Goal: Transaction & Acquisition: Obtain resource

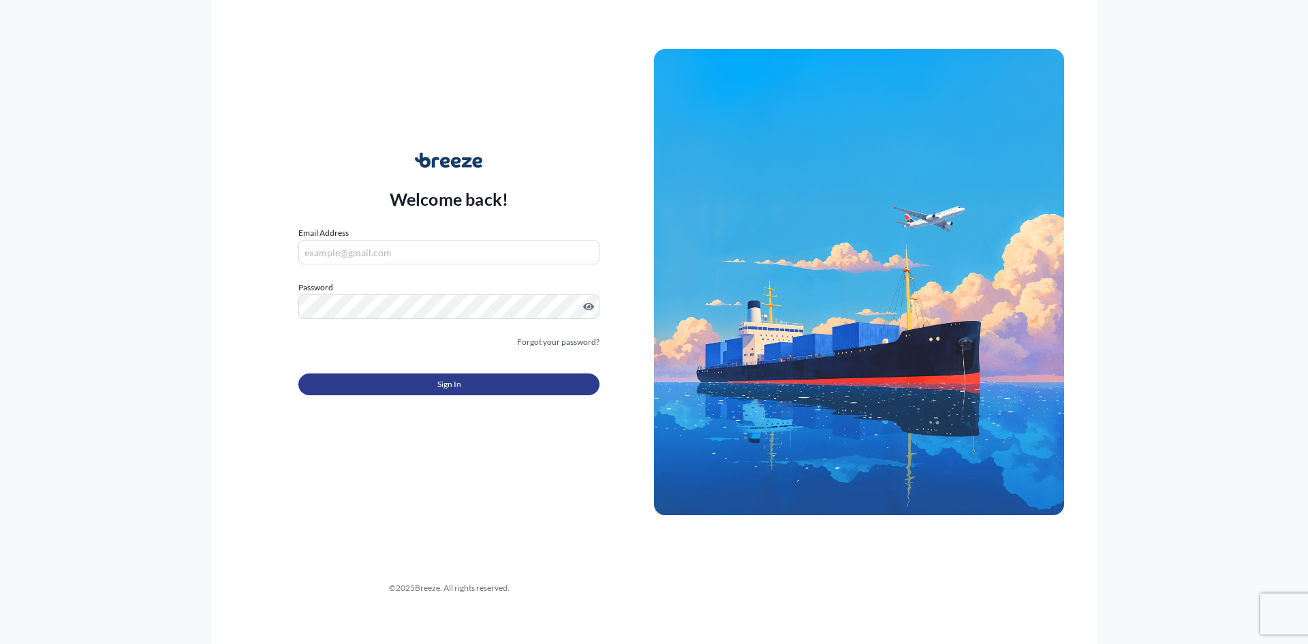
type input "[PERSON_NAME][EMAIL_ADDRESS][PERSON_NAME][DOMAIN_NAME]"
click at [417, 382] on button "Sign In" at bounding box center [449, 384] width 301 height 22
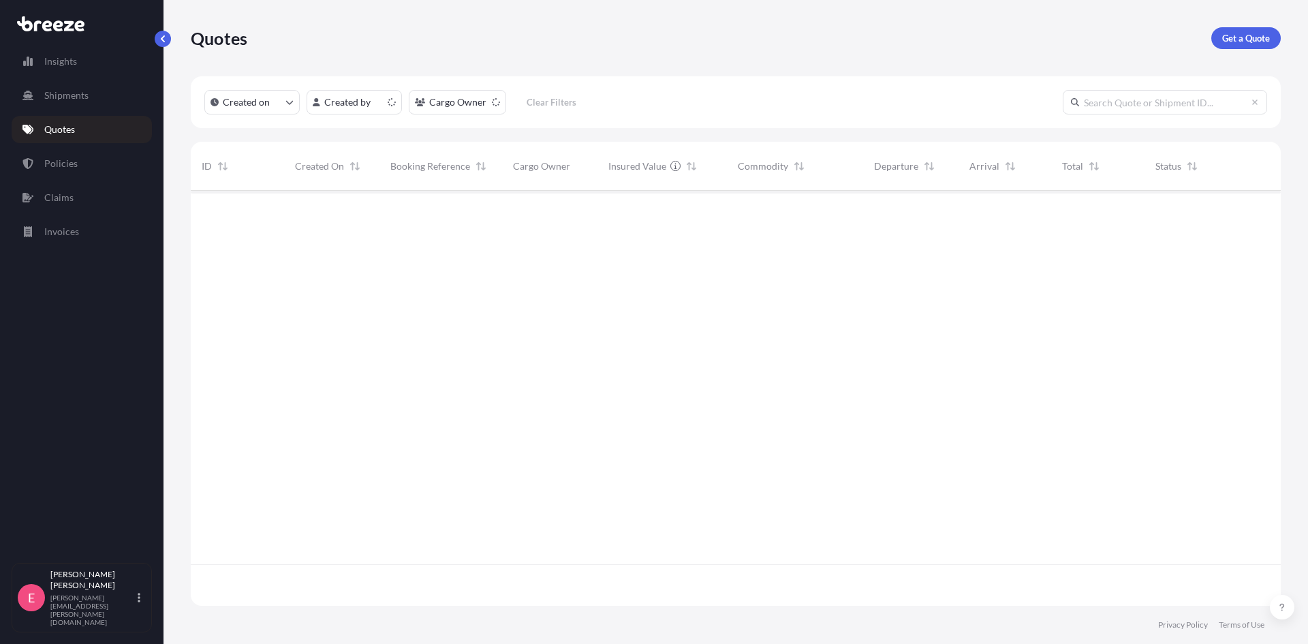
scroll to position [412, 1080]
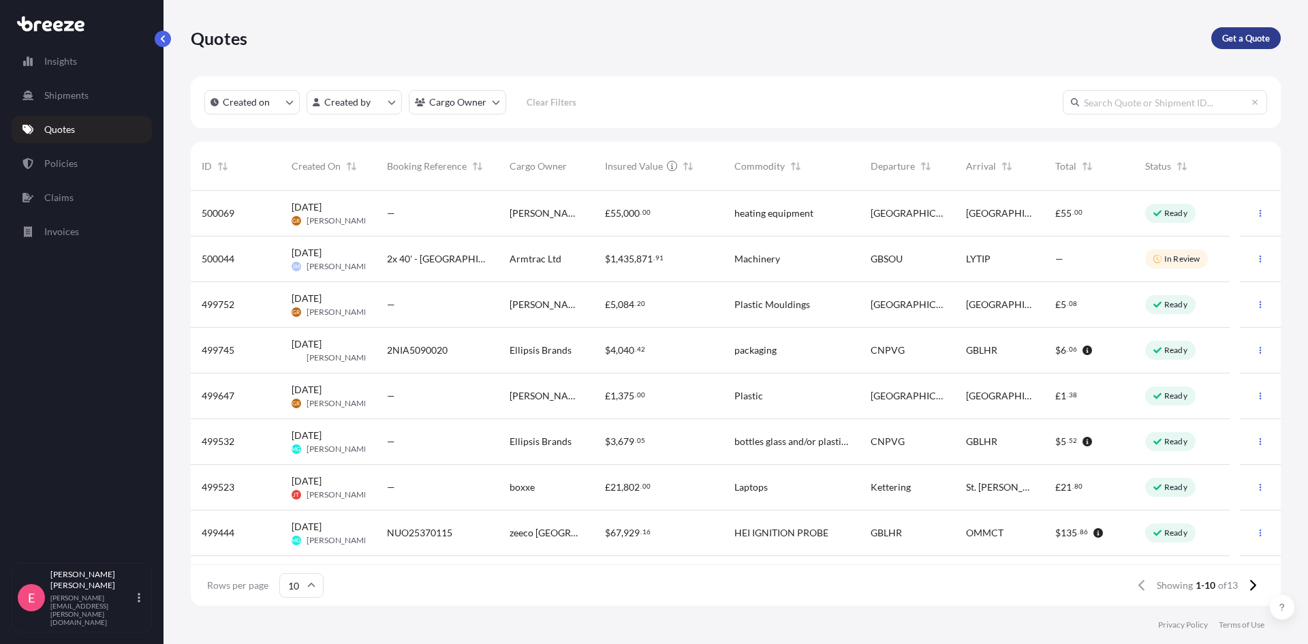
click at [1244, 42] on p "Get a Quote" at bounding box center [1247, 38] width 48 height 14
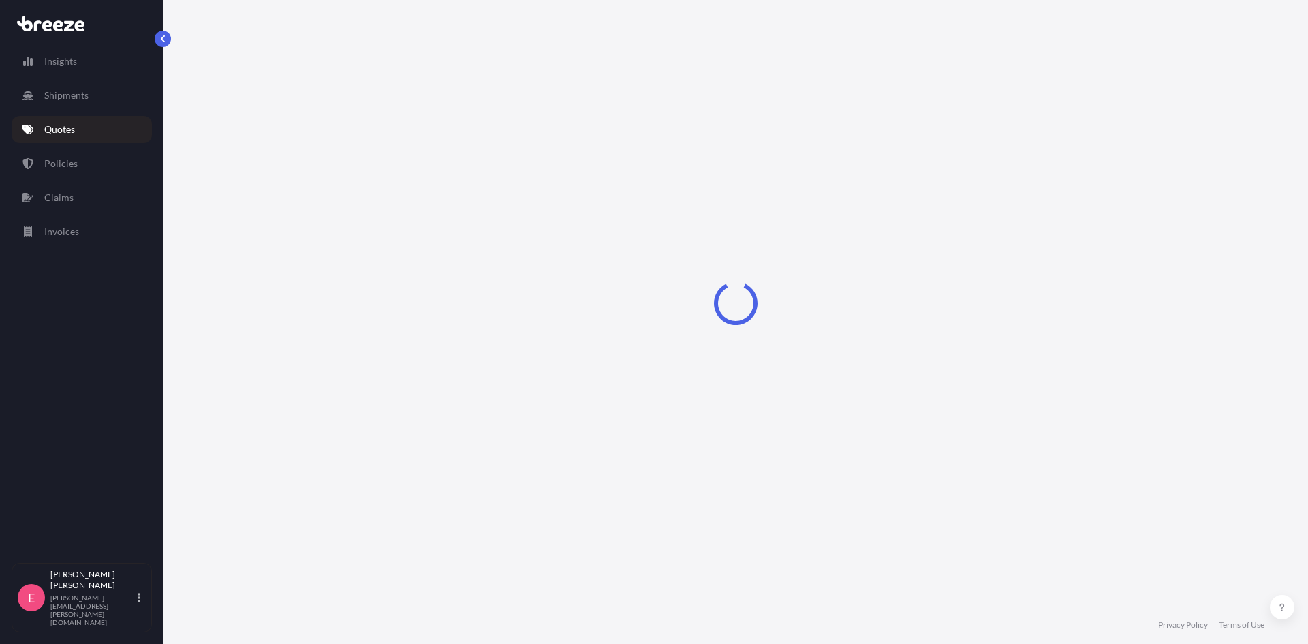
select select "Sea"
select select "1"
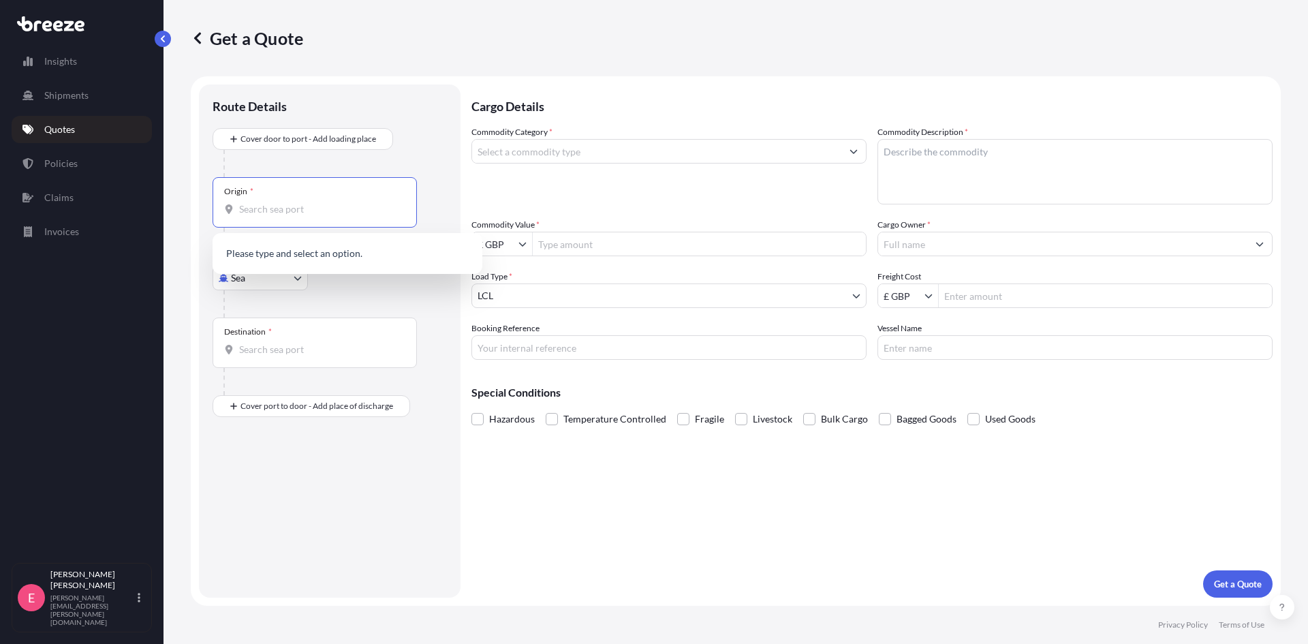
click at [288, 213] on input "Origin *" at bounding box center [319, 209] width 161 height 14
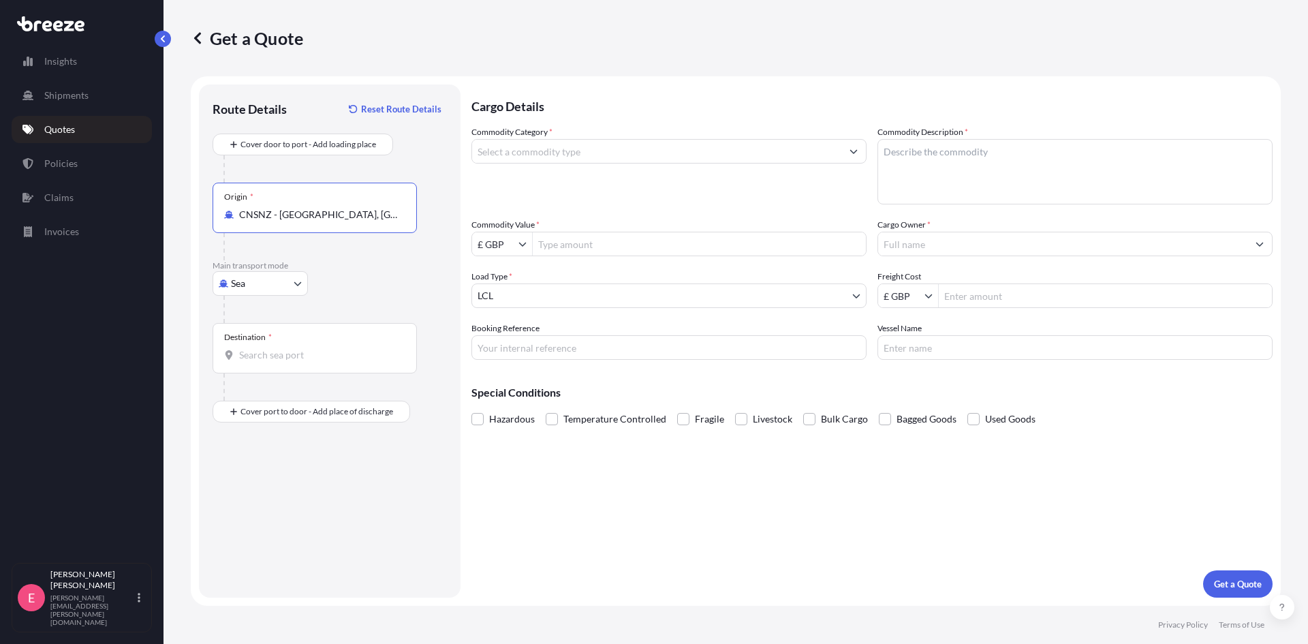
type input "CNSNZ - [GEOGRAPHIC_DATA], [GEOGRAPHIC_DATA]"
click at [288, 339] on div "Destination *" at bounding box center [315, 348] width 204 height 50
click at [288, 348] on input "Destination *" at bounding box center [319, 355] width 161 height 14
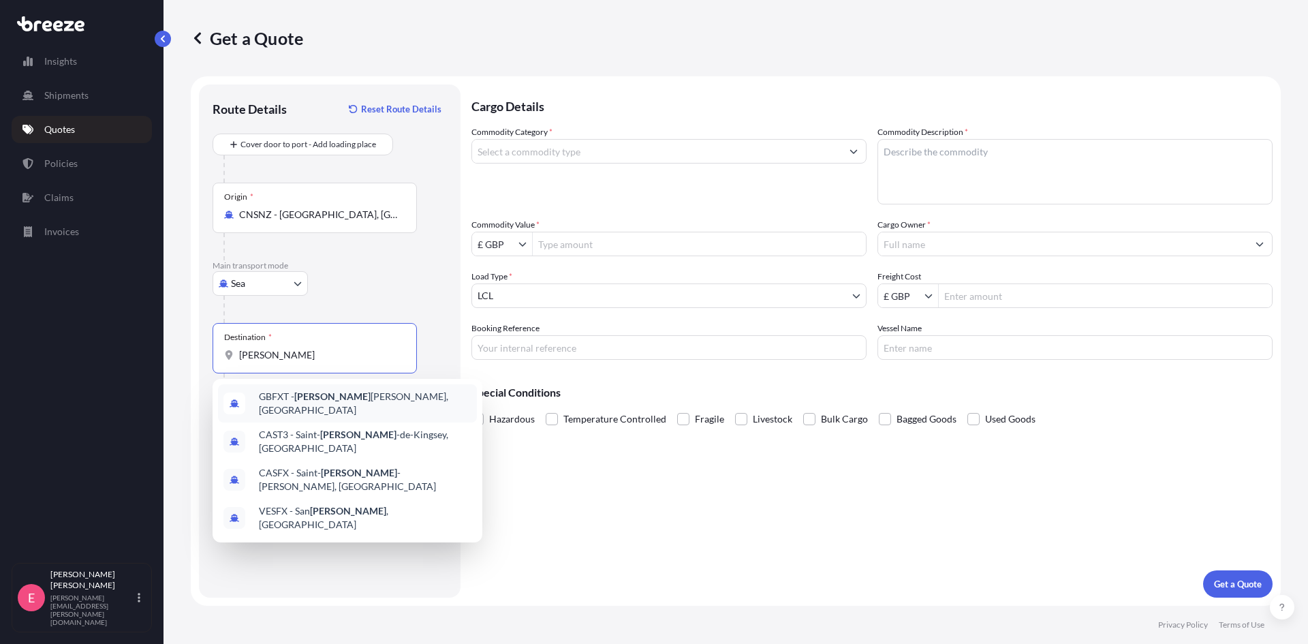
click at [290, 404] on span "GBFXT - [PERSON_NAME], [GEOGRAPHIC_DATA]" at bounding box center [365, 403] width 213 height 27
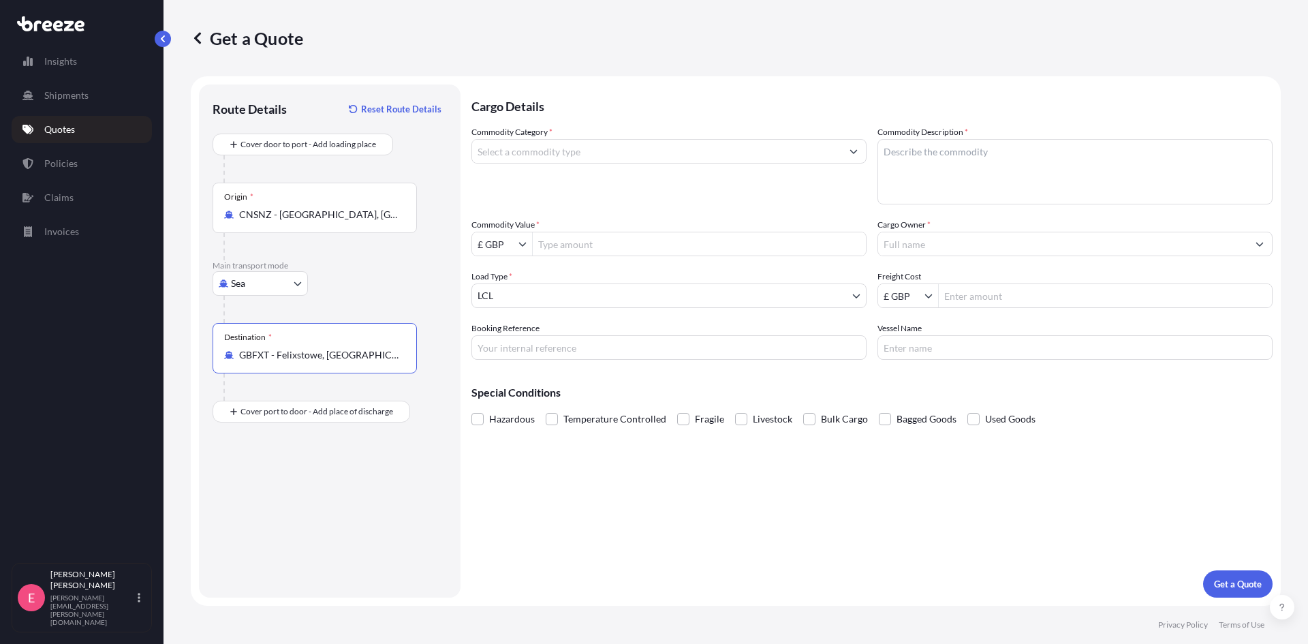
type input "GBFXT - Felixstowe, [GEOGRAPHIC_DATA]"
click at [578, 153] on input "Commodity Category *" at bounding box center [656, 151] width 369 height 25
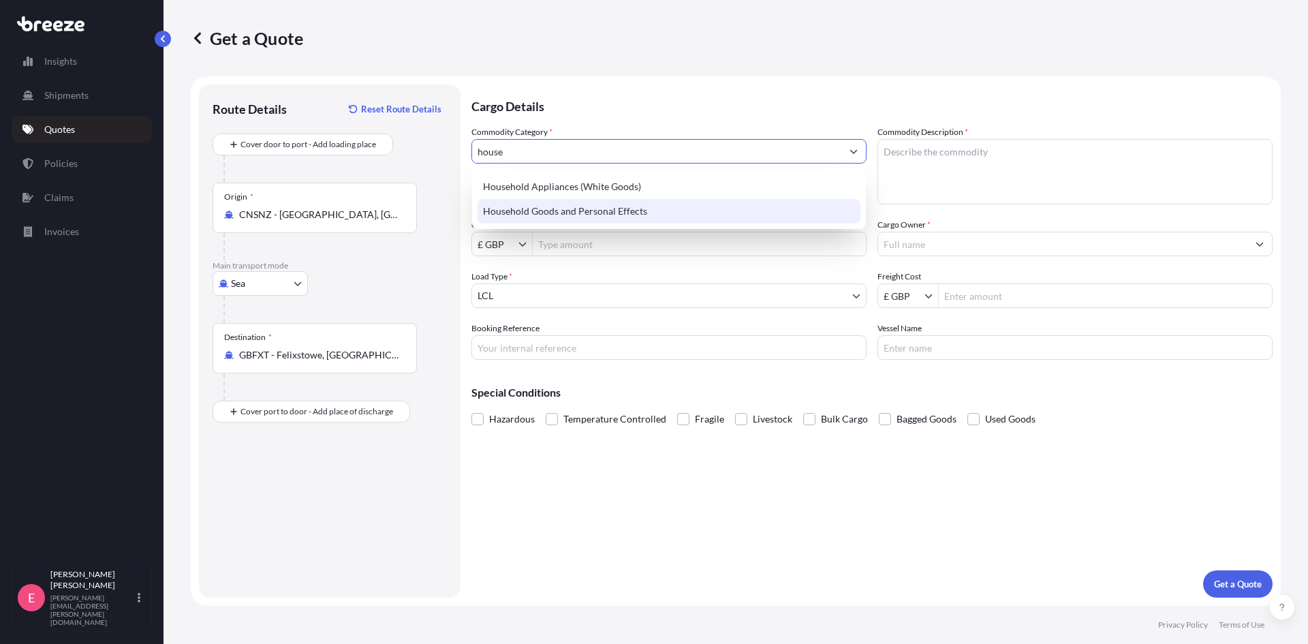
click at [577, 213] on div "Household Goods and Personal Effects" at bounding box center [669, 211] width 383 height 25
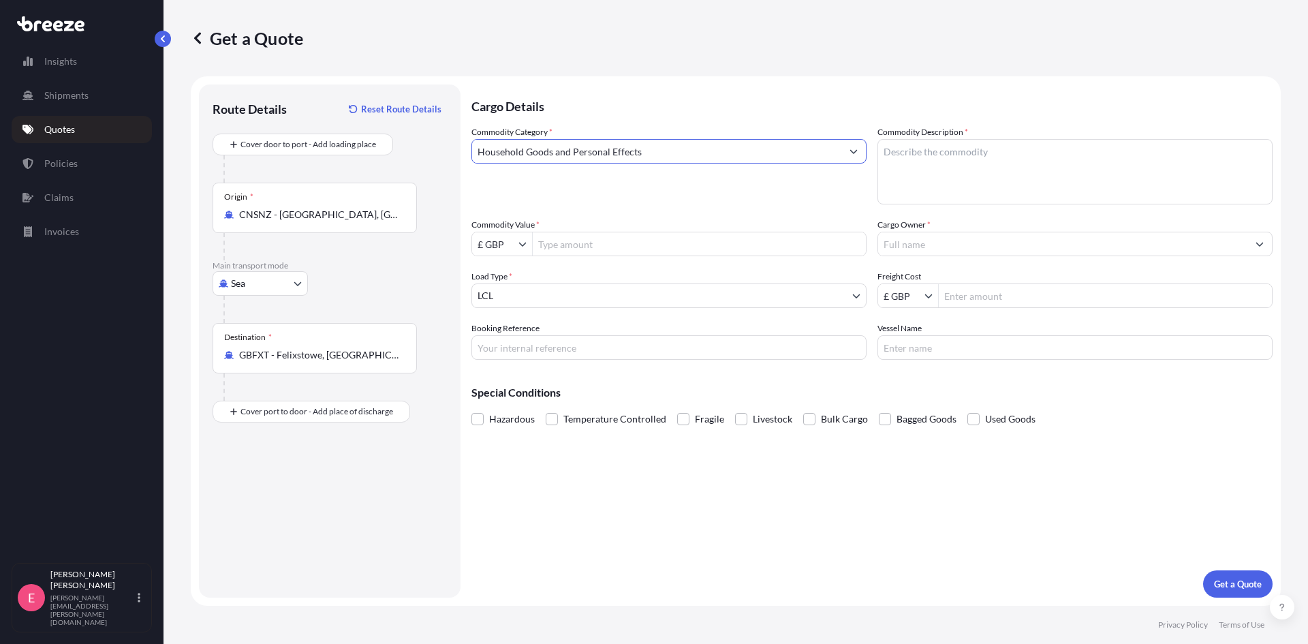
type input "Household Goods and Personal Effects"
click at [524, 249] on button "Show suggestions" at bounding box center [526, 244] width 14 height 14
click at [494, 328] on div "$ USD" at bounding box center [502, 325] width 55 height 25
type input "$ USD"
click at [587, 246] on input "Commodity Value *" at bounding box center [699, 244] width 333 height 25
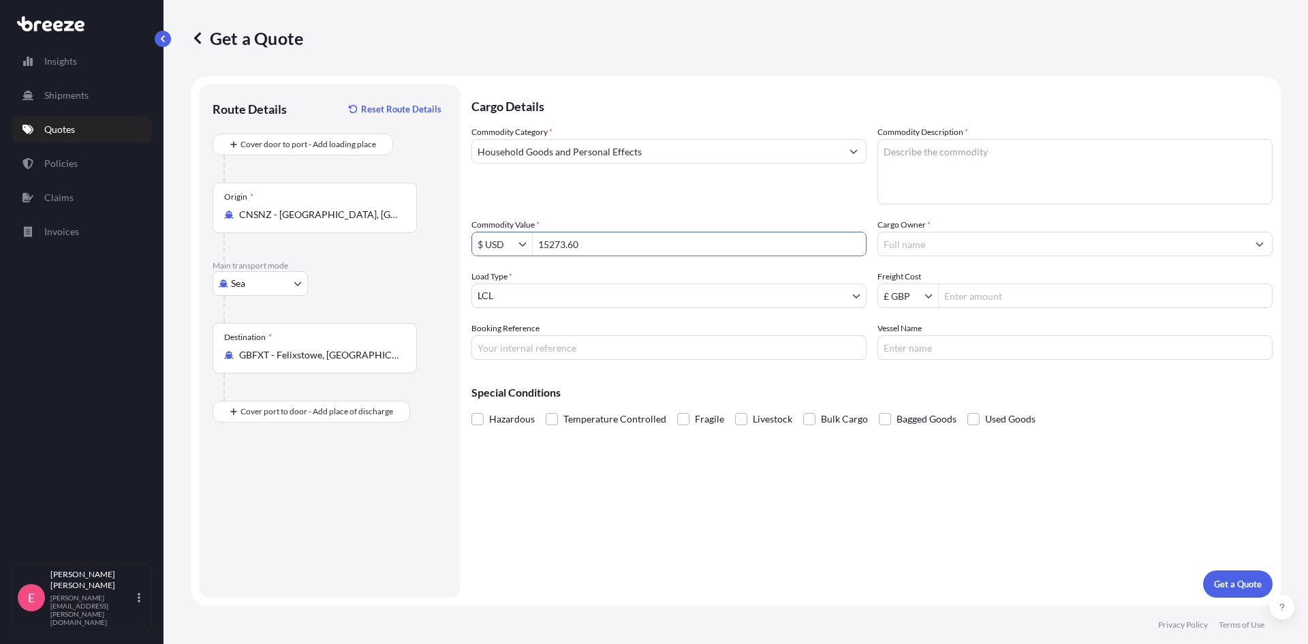
click at [566, 294] on body "15,273.6 Insights Shipments Quotes Policies Claims Invoices E [PERSON_NAME] [PE…" at bounding box center [654, 322] width 1308 height 644
type input "15,273.6"
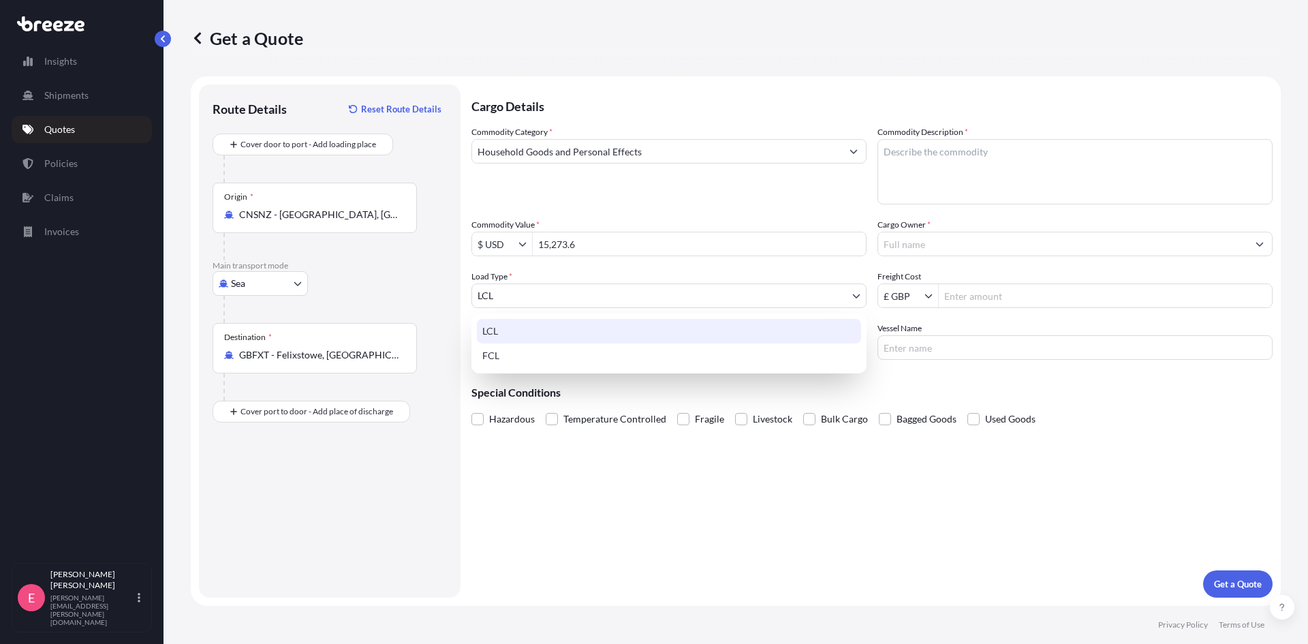
click at [487, 337] on div "LCL" at bounding box center [669, 331] width 384 height 25
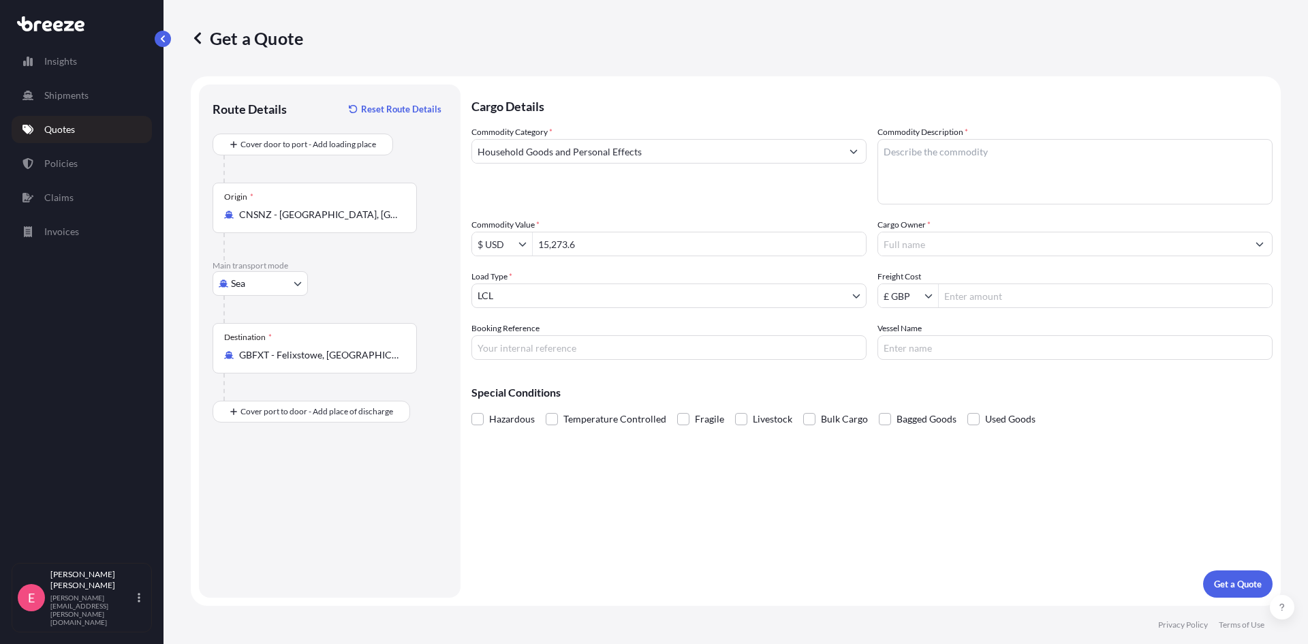
click at [556, 345] on input "Booking Reference" at bounding box center [669, 347] width 395 height 25
paste input "8HEO5090045"
type input "8HEO5090045"
click at [958, 161] on textarea "Commodity Description *" at bounding box center [1075, 171] width 395 height 65
type textarea "kitchenware"
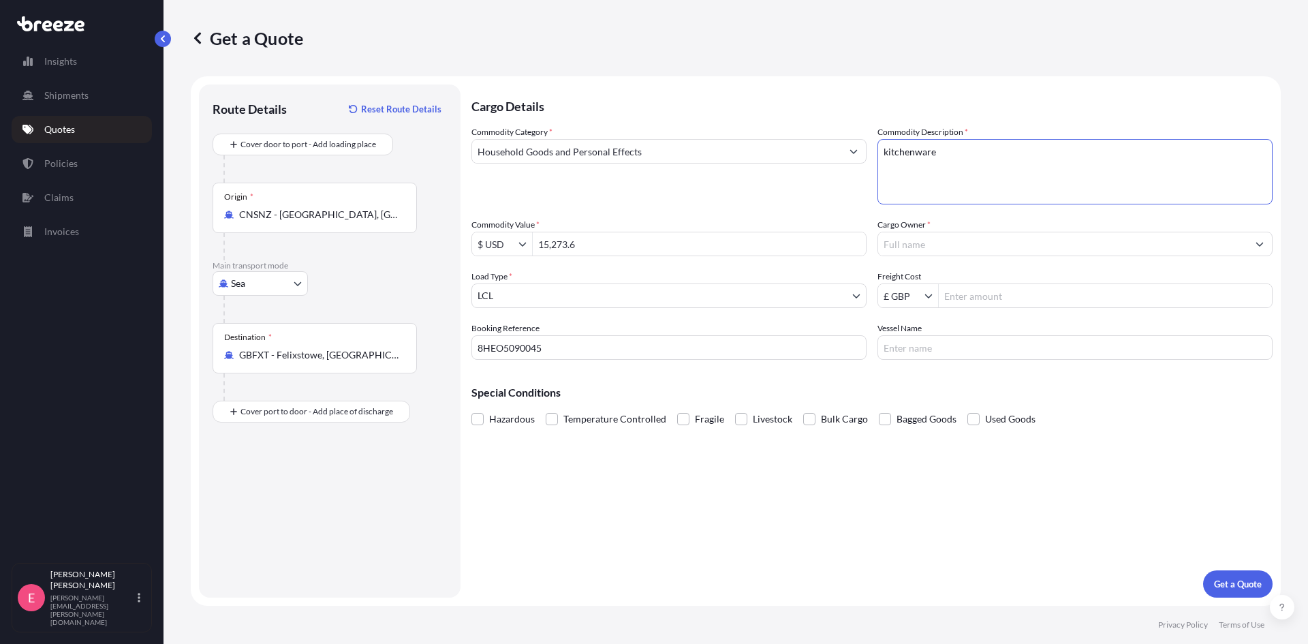
click at [954, 240] on input "Cargo Owner *" at bounding box center [1062, 244] width 369 height 25
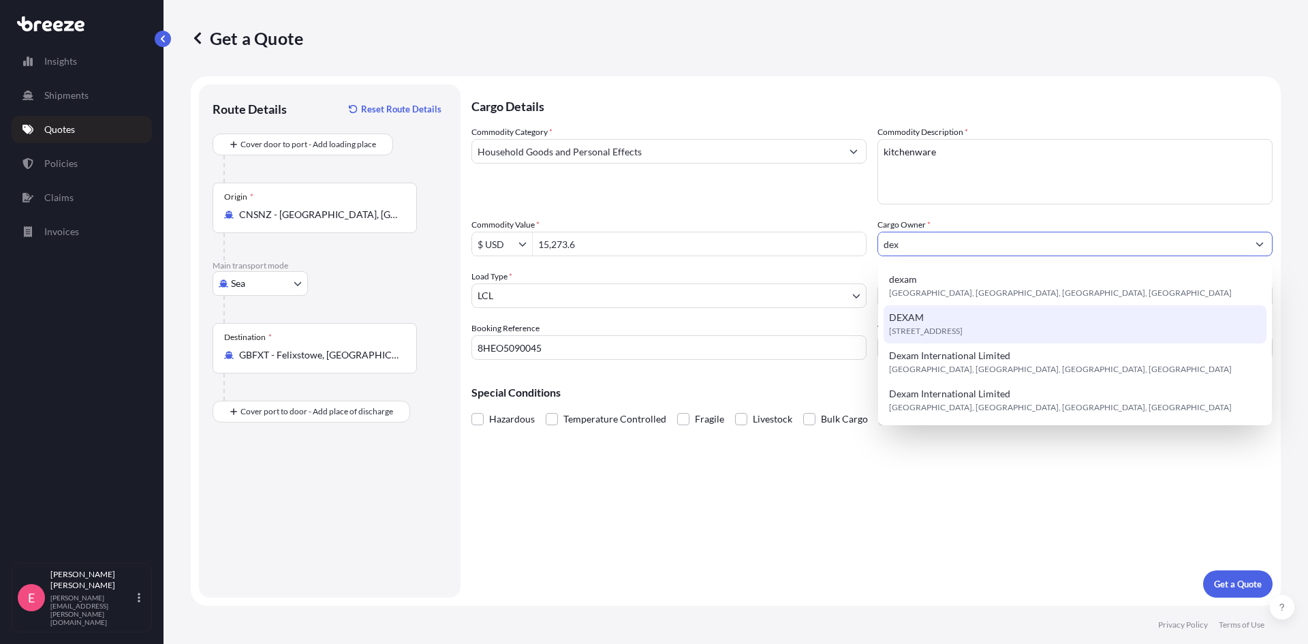
click at [924, 313] on div "[STREET_ADDRESS]" at bounding box center [1075, 324] width 383 height 38
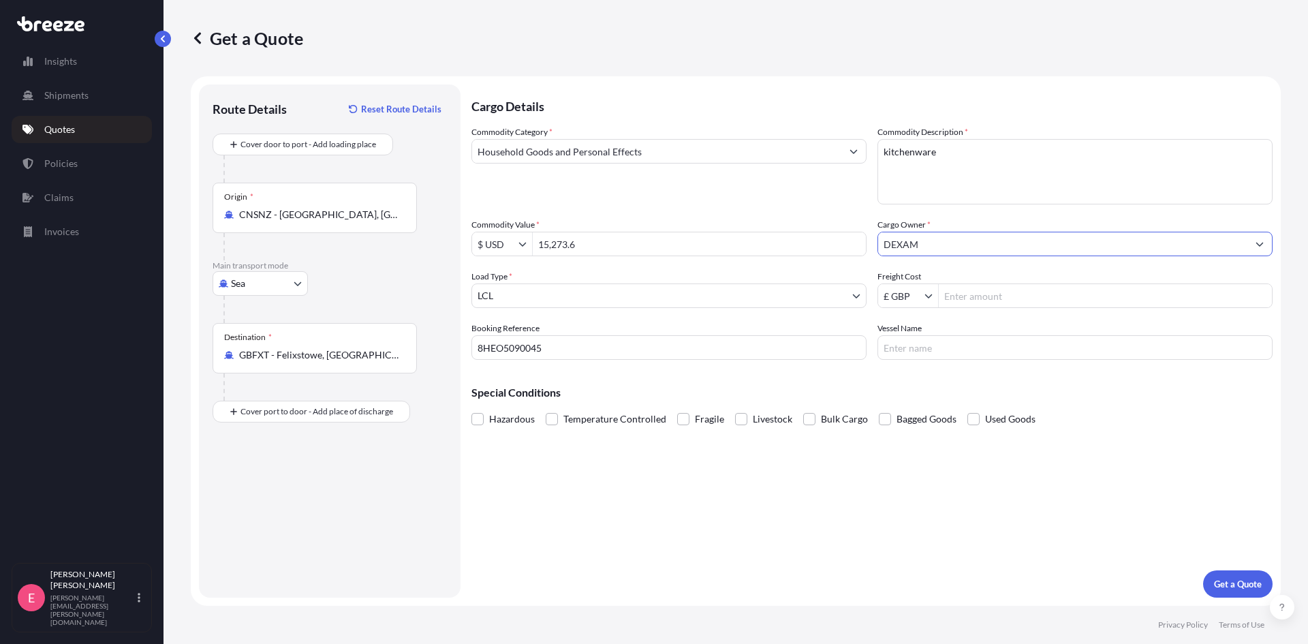
type input "DEXAM"
click at [975, 298] on input "Freight Cost" at bounding box center [1105, 296] width 333 height 25
type input "1,245"
click at [1251, 585] on p "Get a Quote" at bounding box center [1238, 584] width 48 height 14
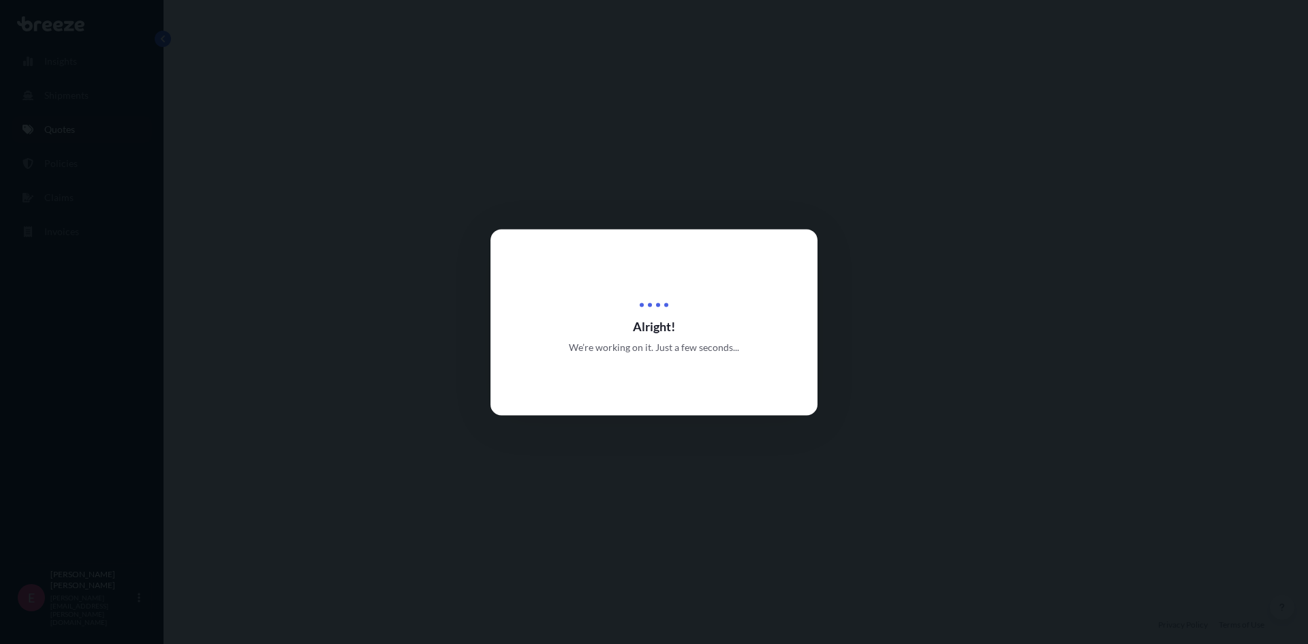
select select "Sea"
select select "1"
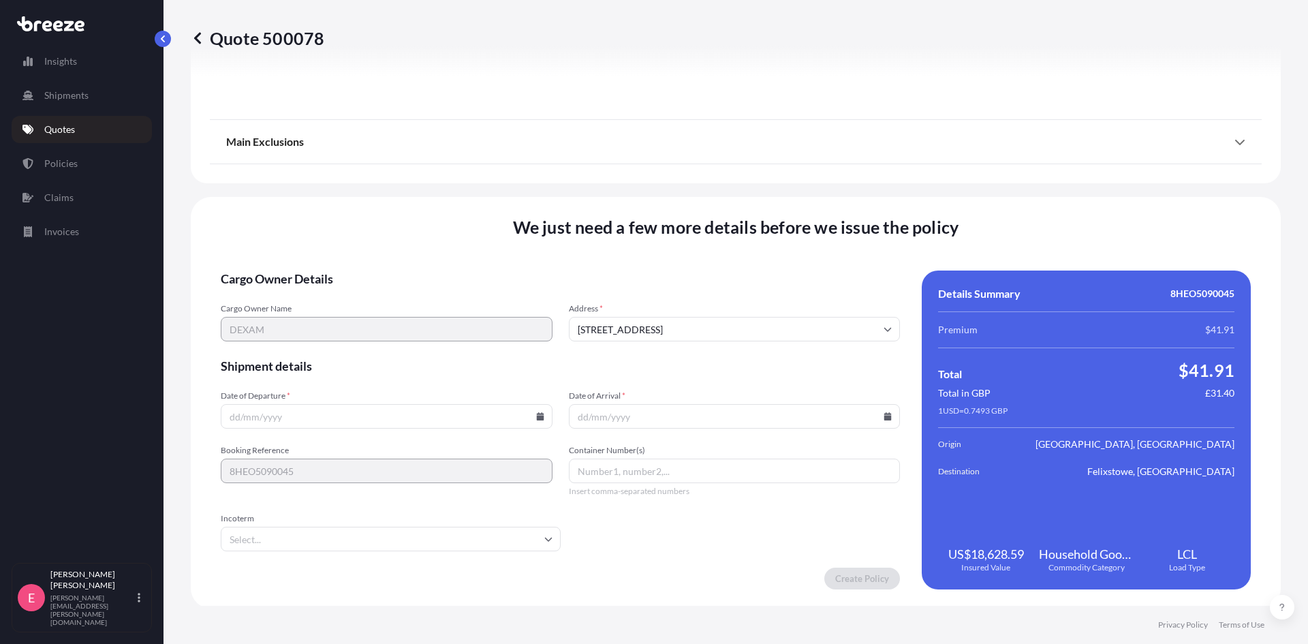
scroll to position [1519, 0]
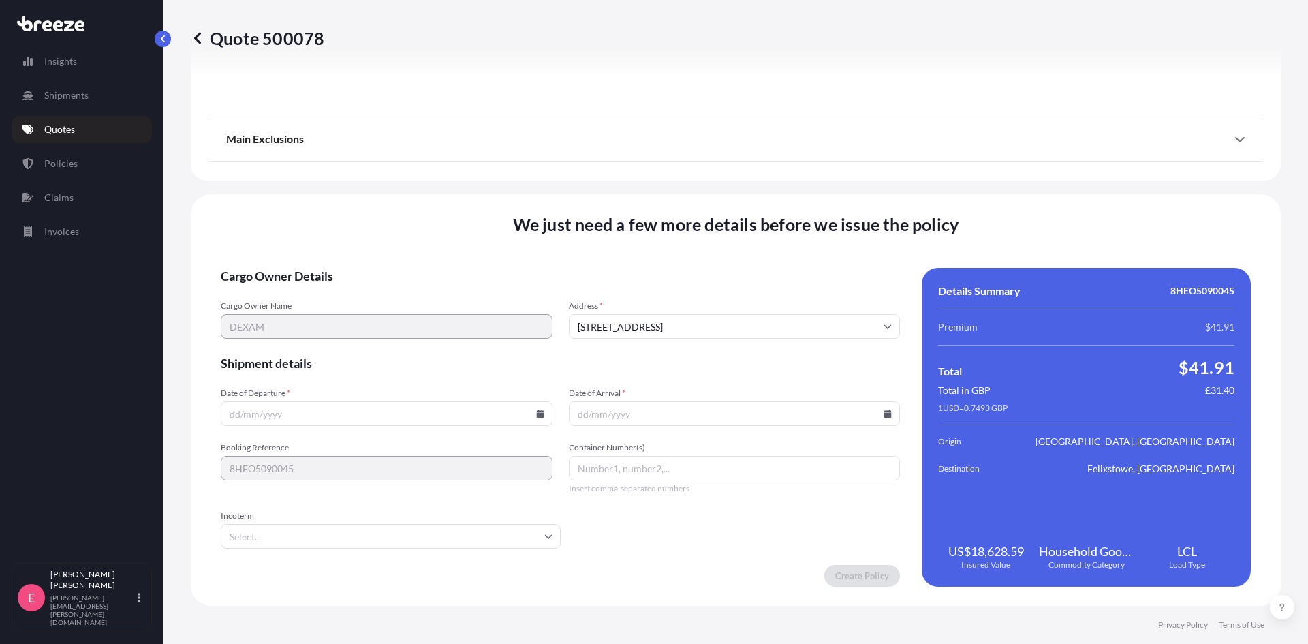
click at [295, 414] on input "Date of Departure *" at bounding box center [387, 413] width 332 height 25
click at [538, 414] on icon at bounding box center [539, 414] width 7 height 8
click at [478, 181] on icon at bounding box center [477, 184] width 5 height 8
click at [480, 316] on button "26" at bounding box center [481, 318] width 22 height 22
type input "[DATE]"
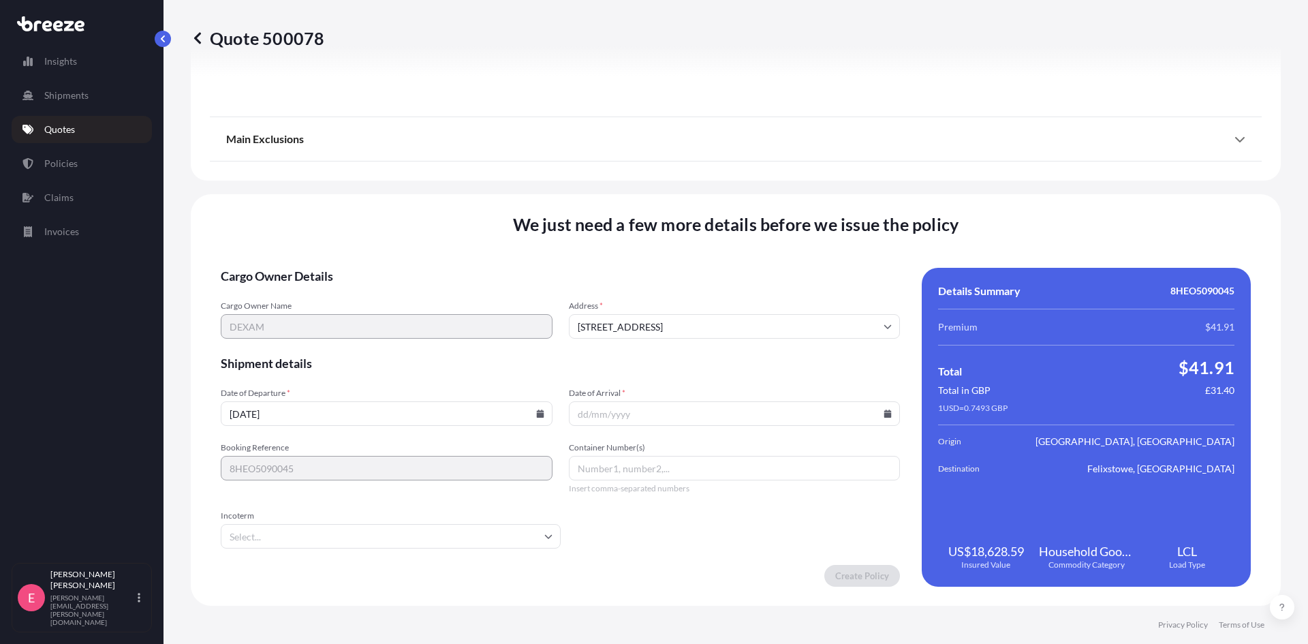
click at [256, 544] on input "Incoterm" at bounding box center [391, 536] width 340 height 25
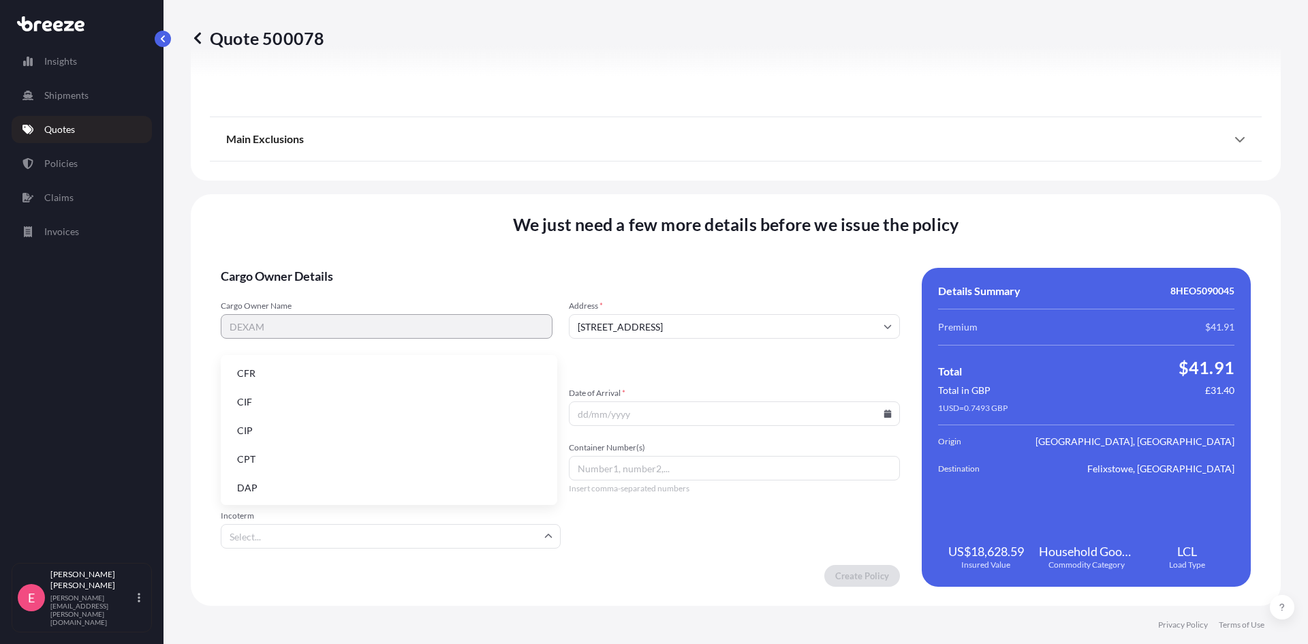
type input "F"
click at [253, 486] on li "FOB" at bounding box center [389, 488] width 326 height 26
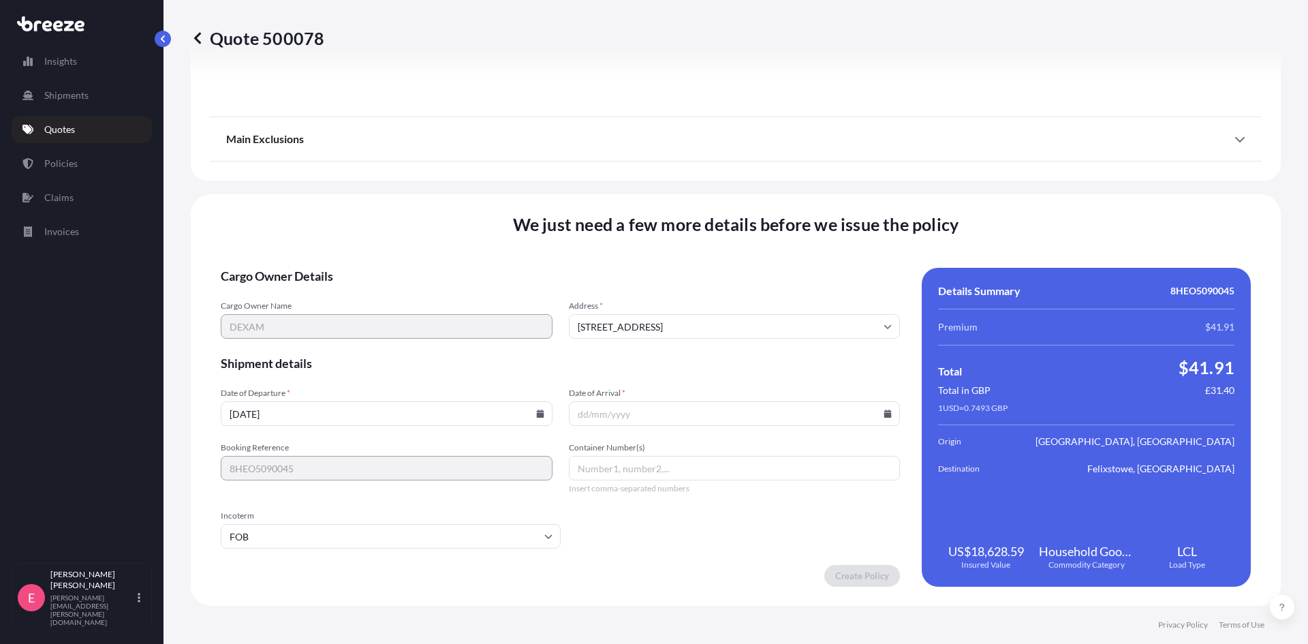
click at [883, 419] on input "Date of Arrival *" at bounding box center [735, 413] width 332 height 25
click at [848, 410] on input "Date of Arrival *" at bounding box center [735, 413] width 332 height 25
click at [885, 414] on icon at bounding box center [888, 414] width 7 height 8
click at [823, 178] on button at bounding box center [823, 184] width 22 height 22
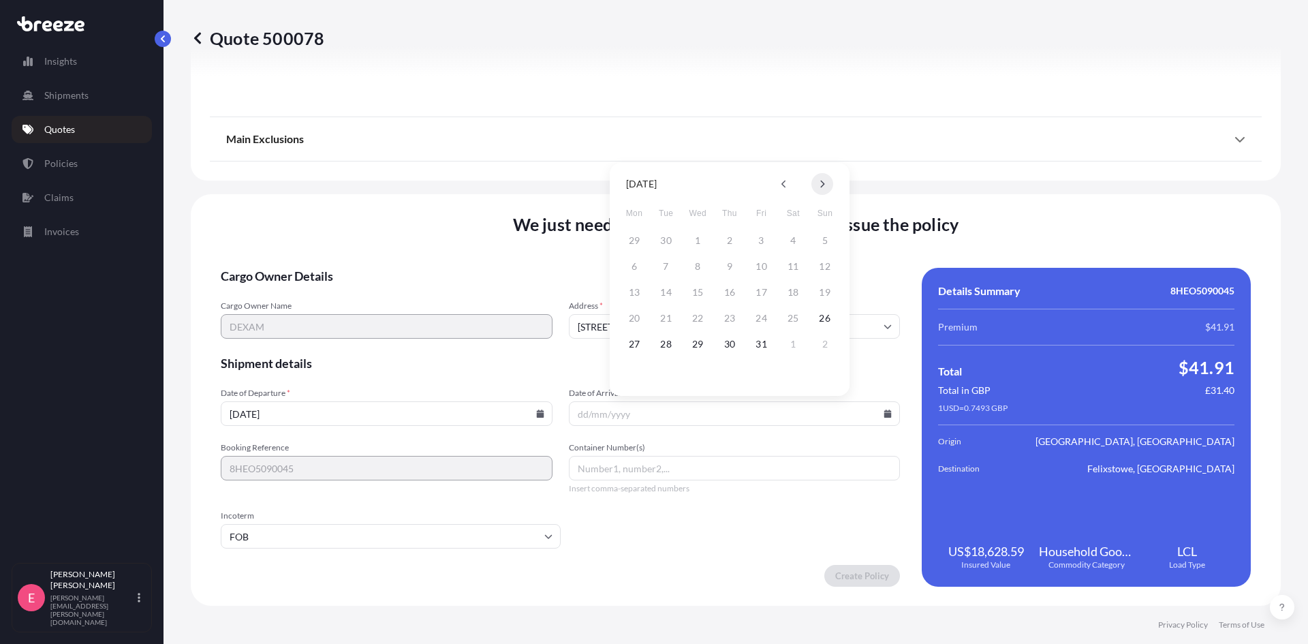
click at [823, 178] on button at bounding box center [823, 184] width 22 height 22
click at [637, 234] on button "1" at bounding box center [635, 241] width 22 height 22
type input "[DATE]"
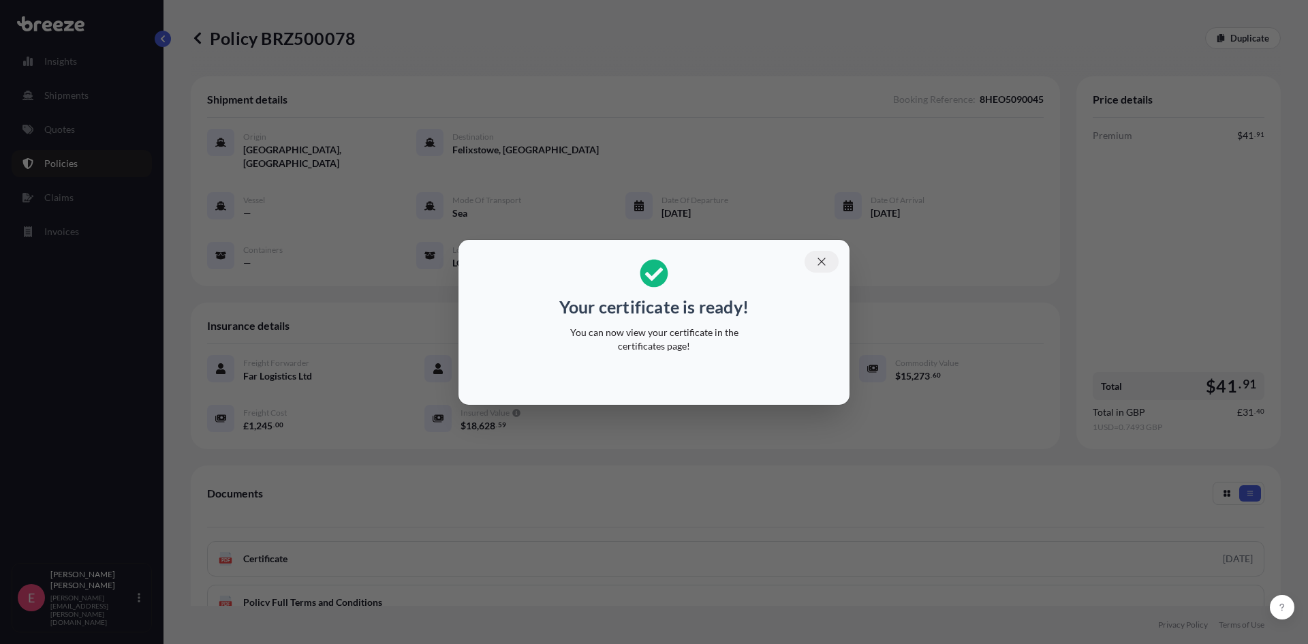
click at [814, 260] on button "button" at bounding box center [822, 262] width 34 height 22
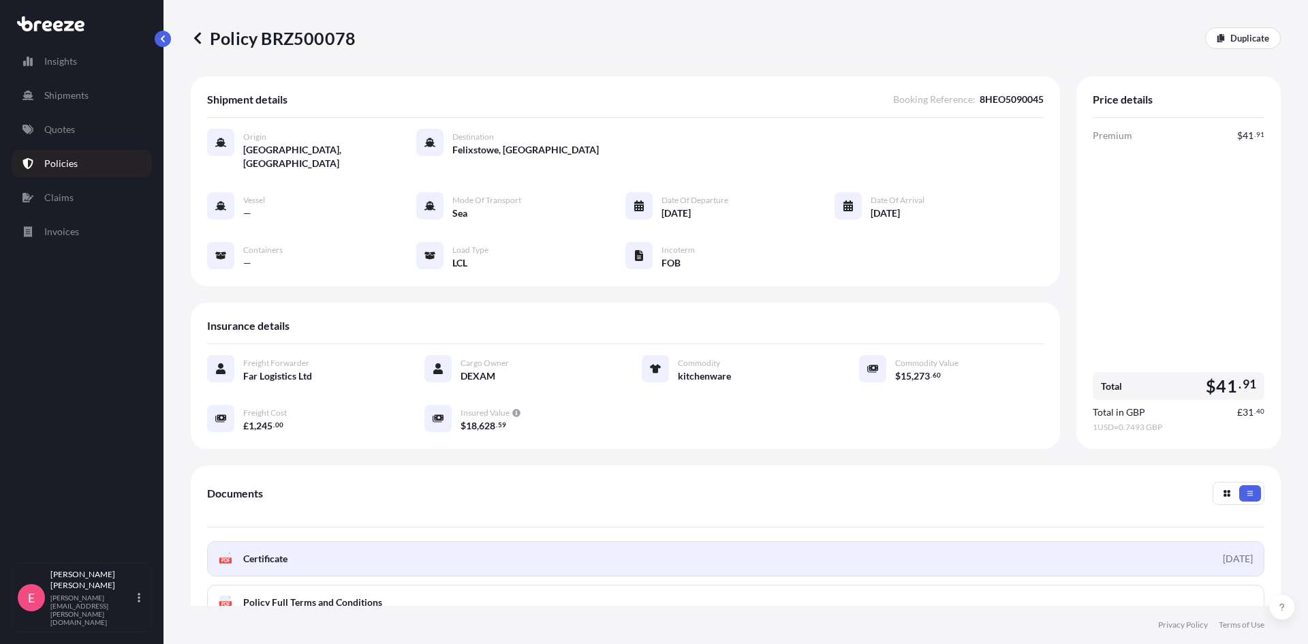
click at [257, 552] on span "Certificate" at bounding box center [265, 559] width 44 height 14
